Goal: Information Seeking & Learning: Compare options

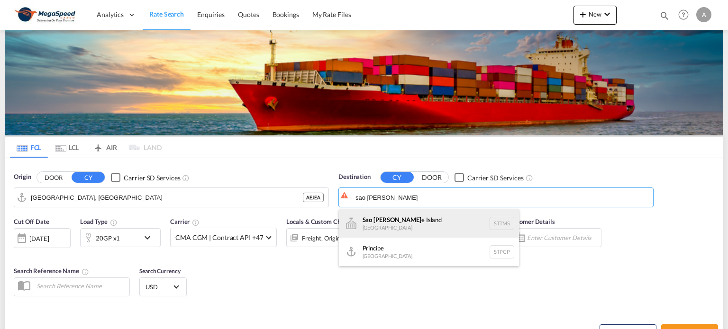
click at [414, 217] on div "Sao Tom e Island Sao Tome and Principe STTMS" at bounding box center [429, 223] width 180 height 28
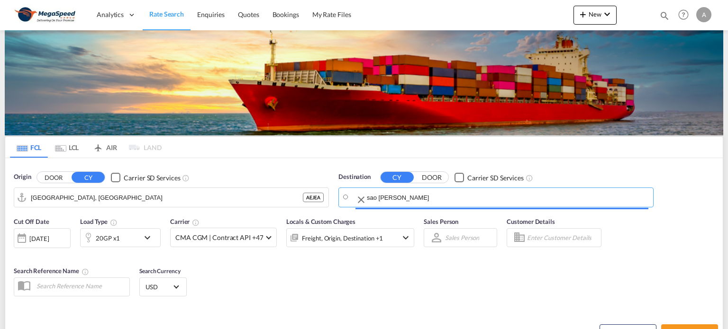
type input "[GEOGRAPHIC_DATA], STTMS"
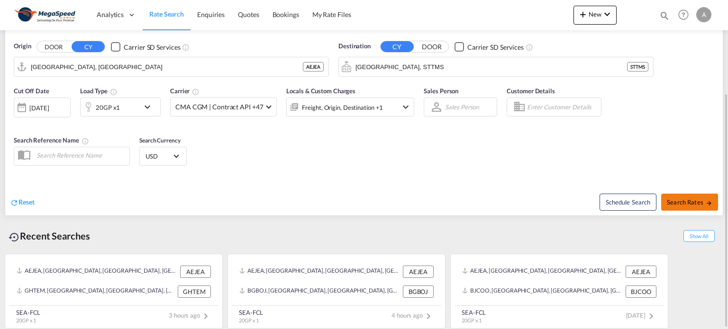
click at [692, 204] on span "Search Rates" at bounding box center [688, 202] width 45 height 8
type input "AEJEA to STTMS / 29 Sep 2025"
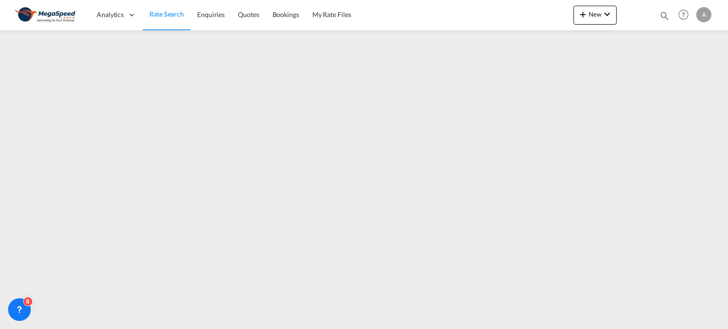
click at [172, 14] on span "Rate Search" at bounding box center [166, 14] width 35 height 8
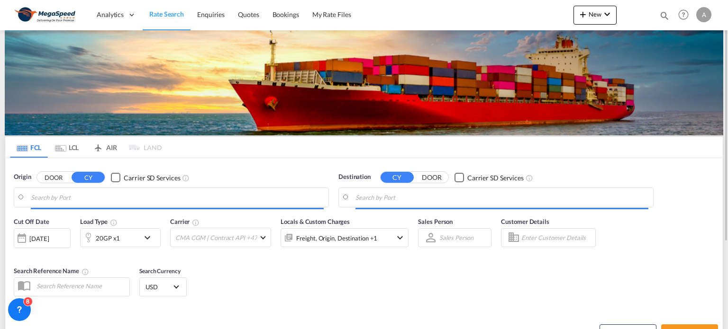
type input "[GEOGRAPHIC_DATA], [GEOGRAPHIC_DATA]"
type input "[GEOGRAPHIC_DATA], STTMS"
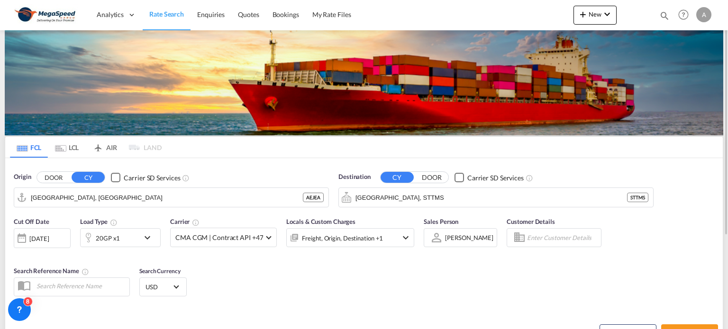
click at [146, 236] on md-icon "icon-chevron-down" at bounding box center [150, 237] width 16 height 11
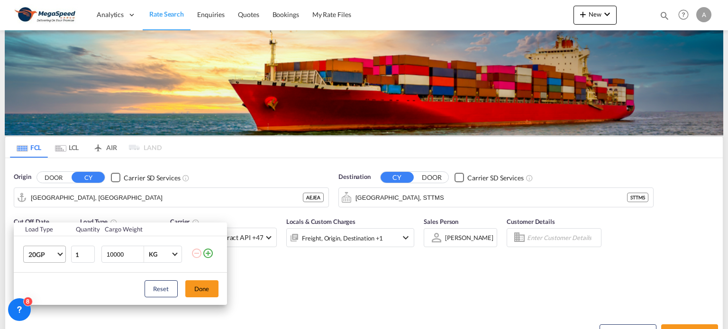
click at [60, 252] on span "Choose: \a20GP" at bounding box center [59, 253] width 5 height 5
click at [38, 259] on div "40HC" at bounding box center [37, 260] width 18 height 9
click at [199, 286] on button "Done" at bounding box center [201, 288] width 33 height 17
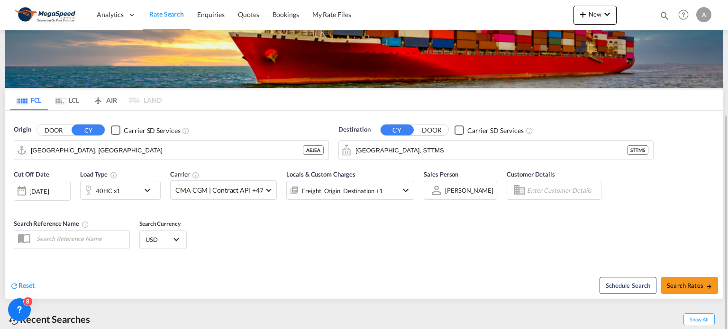
scroll to position [95, 0]
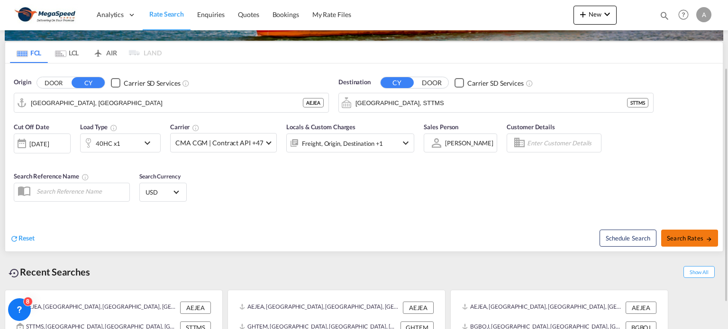
click at [701, 238] on span "Search Rates" at bounding box center [688, 238] width 45 height 8
type input "AEJEA to STTMS / 29 Sep 2025"
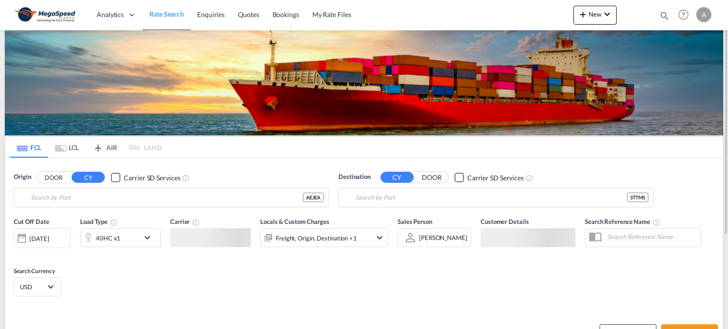
type input "[GEOGRAPHIC_DATA], [GEOGRAPHIC_DATA]"
type input "[GEOGRAPHIC_DATA], STTMS"
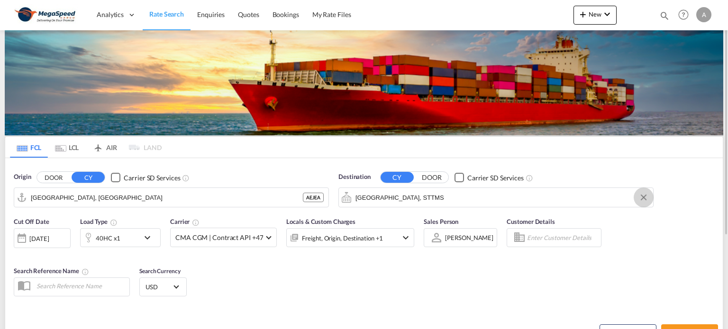
click at [642, 196] on button "Clear Input" at bounding box center [643, 197] width 14 height 14
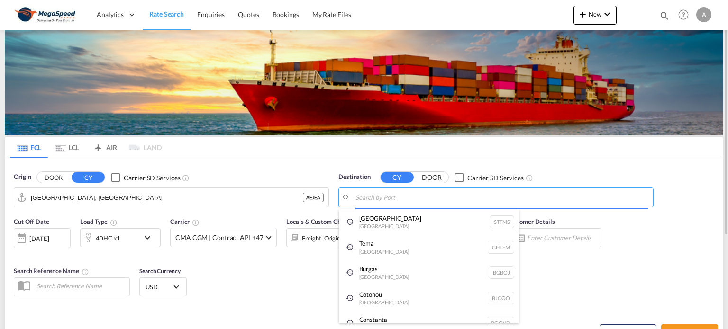
click at [449, 192] on body "Analytics Dashboard Rate Search Enquiries Quotes Bookings" at bounding box center [364, 164] width 728 height 329
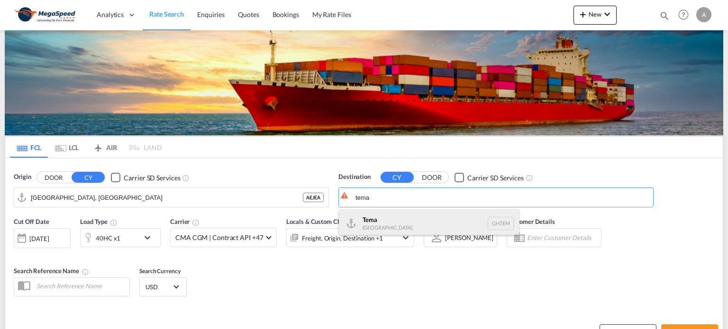
click at [396, 226] on div "Tema [GEOGRAPHIC_DATA] [GEOGRAPHIC_DATA]" at bounding box center [429, 223] width 180 height 28
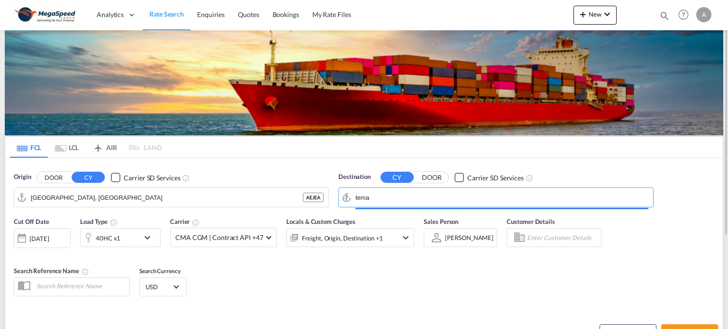
type input "Tema, GHTEM"
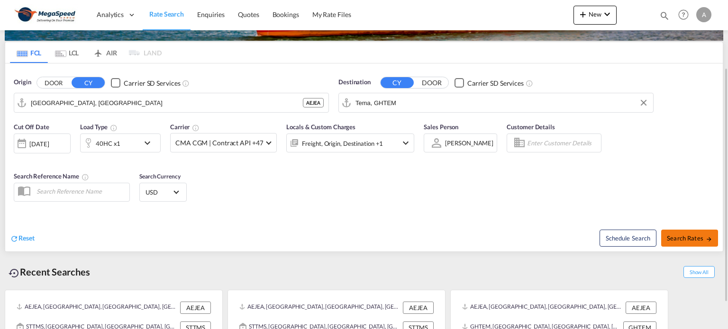
click at [682, 238] on span "Search Rates" at bounding box center [688, 238] width 45 height 8
type input "AEJEA to GHTEM / [DATE]"
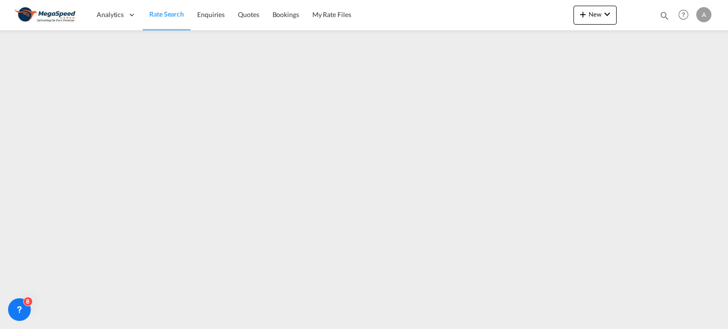
drag, startPoint x: 252, startPoint y: 326, endPoint x: 298, endPoint y: 326, distance: 46.4
click at [296, 326] on md-content "Analytics Dashboard Rate Search Enquiries Quotes Bookings" at bounding box center [364, 164] width 728 height 329
